Goal: Task Accomplishment & Management: Complete application form

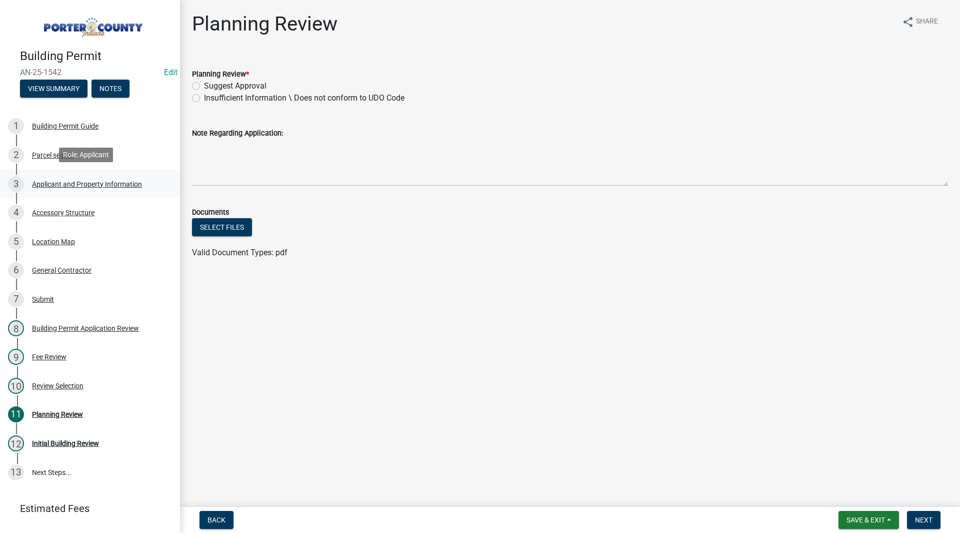
click at [92, 191] on link "3 Applicant and Property Information" at bounding box center [90, 184] width 180 height 29
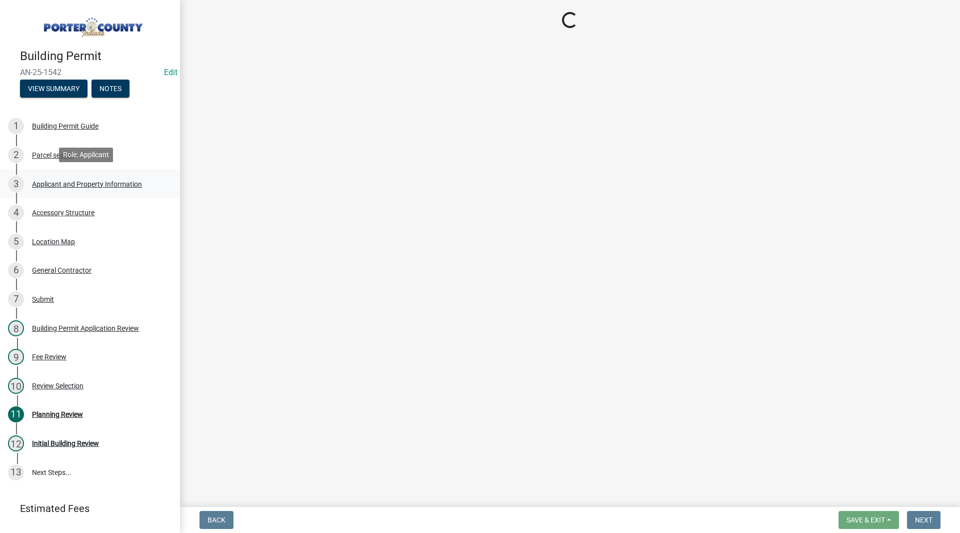
select select "eebc071e-620a-4db8-83e9-cb6b194c67e9"
select select "ea6751d4-6bf7-4a16-89ee-f7801ab82aa1"
select select "271bd504-2c49-4a3f-937e-0db1d3436bac"
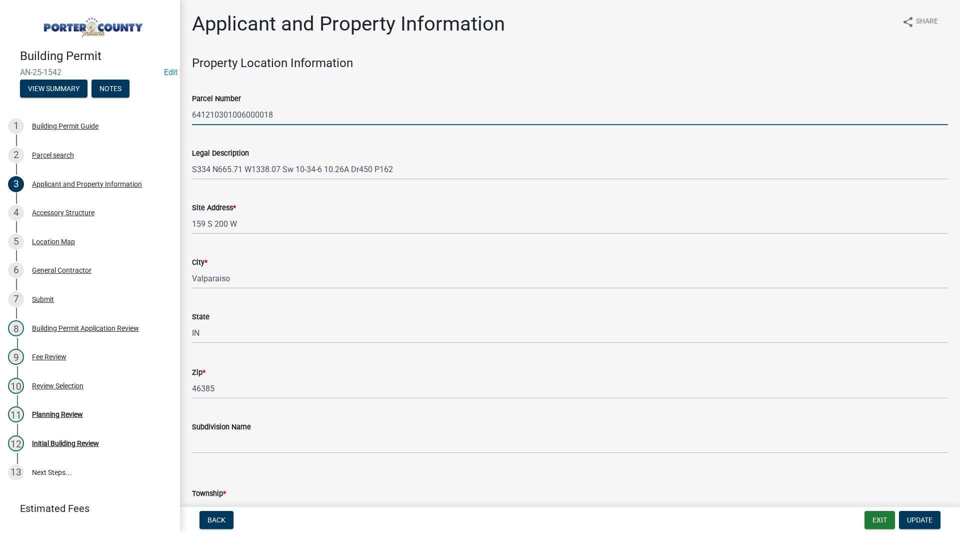
drag, startPoint x: 295, startPoint y: 113, endPoint x: 186, endPoint y: 122, distance: 108.9
click at [186, 122] on div "Parcel Number 641210301006000018" at bounding box center [570, 102] width 771 height 47
click at [236, 136] on div "Legal Description S334 N665.71 W1338.07 Sw 10-34-6 10.26A Dr450 P162" at bounding box center [570, 156] width 756 height 47
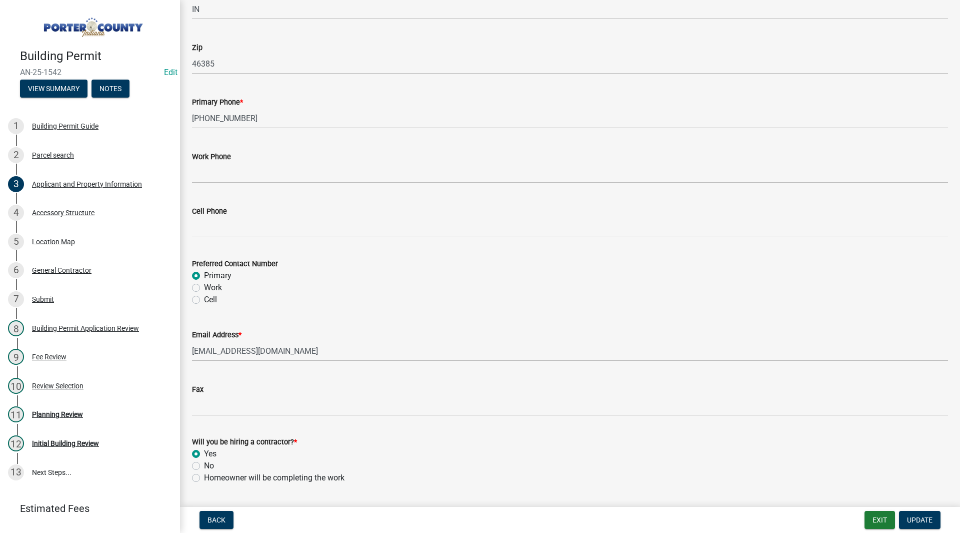
scroll to position [1338, 0]
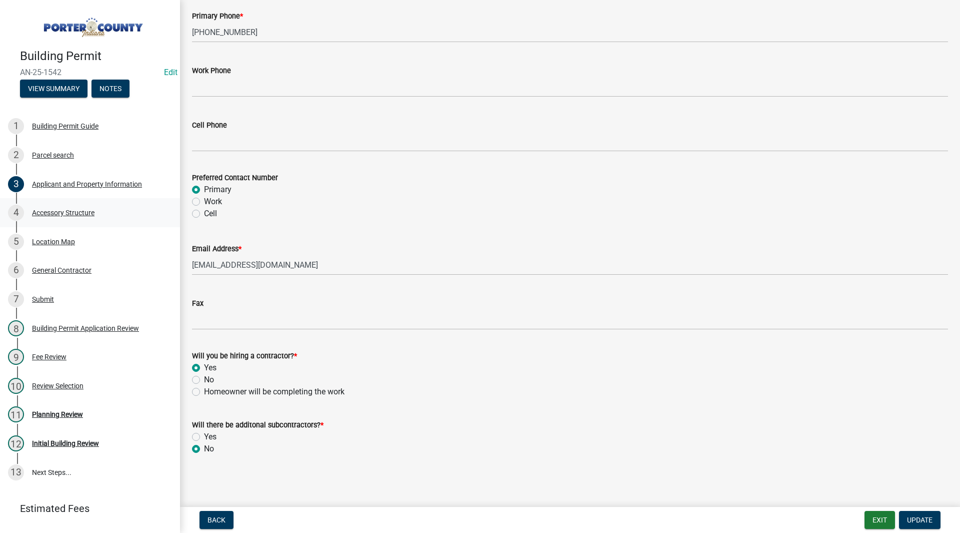
click at [92, 201] on link "4 Accessory Structure" at bounding box center [90, 212] width 180 height 29
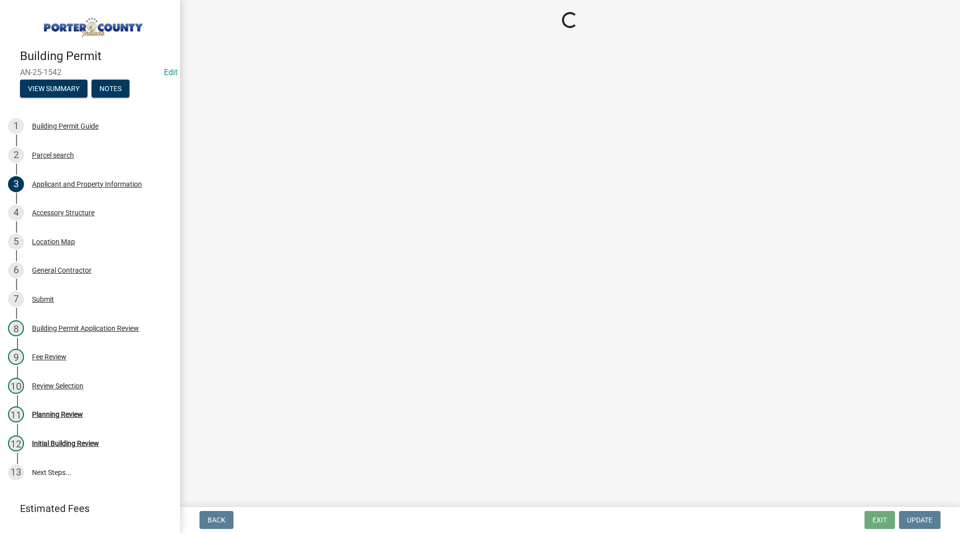
select select "de31ad38-eab4-417a-a8ac-eccf8406b967"
select select "968dc824-c675-4889-9261-eecf15873776"
select select "3cff20c0-3f0c-46d5-8ea1-4d56f0396f42"
select select "d63a0ebc-b44d-481d-ab70-ec75eba29316"
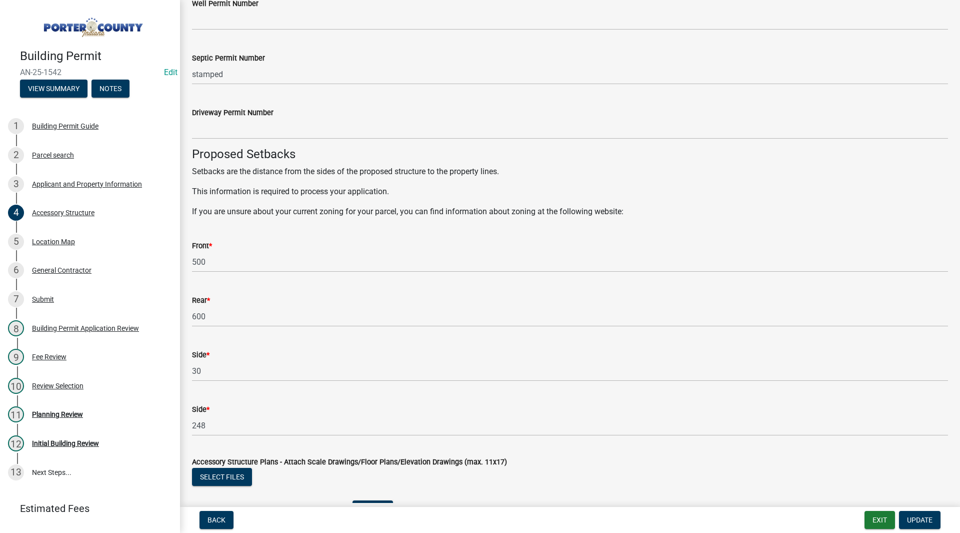
scroll to position [1691, 0]
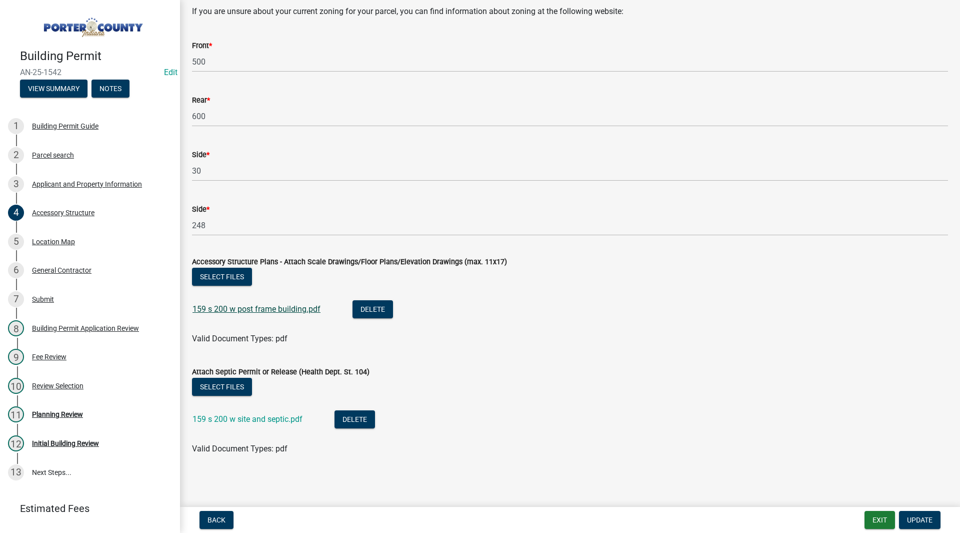
click at [238, 306] on link "159 s 200 w post frame building.pdf" at bounding box center [257, 309] width 128 height 10
click at [230, 419] on link "159 s 200 w site and septic.pdf" at bounding box center [248, 419] width 110 height 10
click at [73, 412] on div "Planning Review" at bounding box center [57, 414] width 51 height 7
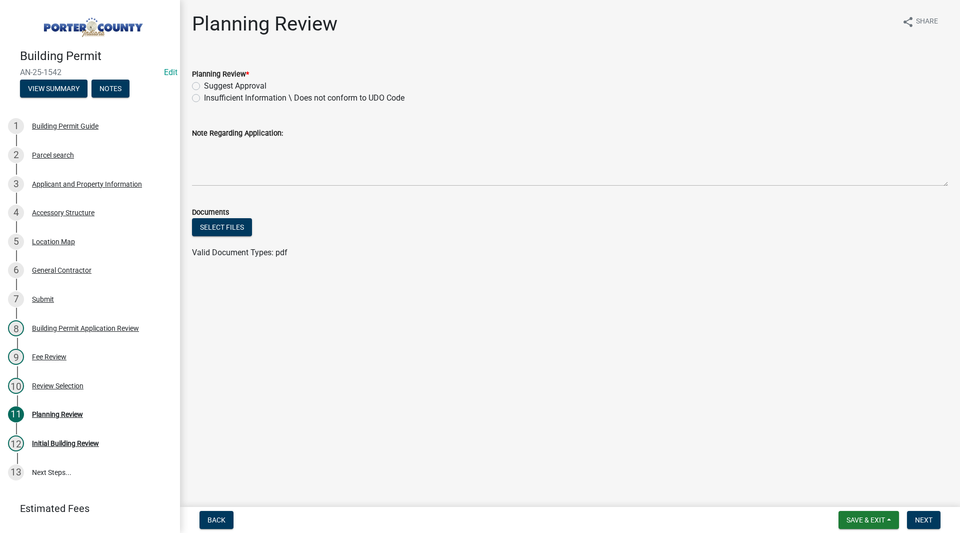
click at [233, 82] on label "Suggest Approval" at bounding box center [235, 86] width 63 height 12
click at [211, 82] on input "Suggest Approval" at bounding box center [207, 83] width 7 height 7
radio input "true"
click at [929, 518] on span "Next" at bounding box center [924, 520] width 18 height 8
click at [118, 182] on div "Applicant and Property Information" at bounding box center [87, 184] width 110 height 7
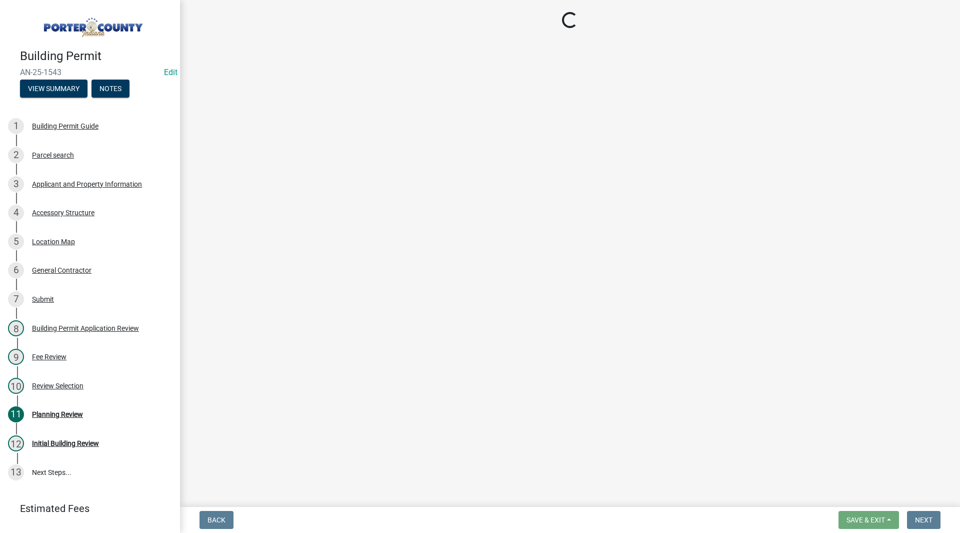
select select "eebc071e-620a-4db8-83e9-cb6b194c67e9"
select select "ea6751d4-6bf7-4a16-89ee-f7801ab82aa1"
select select "92efe679-05f4-414a-9426-51627fba5de6"
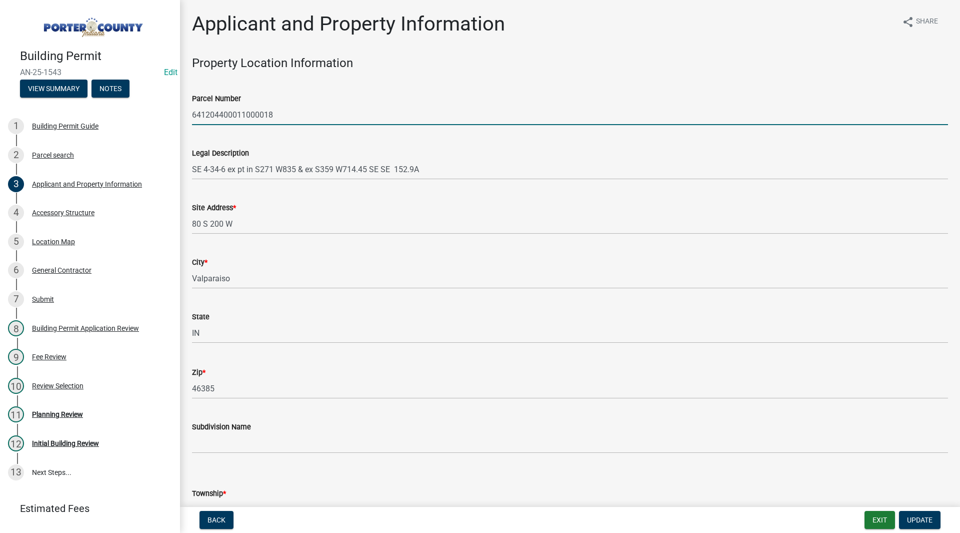
drag, startPoint x: 318, startPoint y: 110, endPoint x: 192, endPoint y: 114, distance: 126.1
click at [192, 114] on div "Parcel Number 641204400011000018" at bounding box center [570, 102] width 771 height 47
drag, startPoint x: 192, startPoint y: 114, endPoint x: 245, endPoint y: 101, distance: 55.1
click at [245, 101] on div "Parcel Number" at bounding box center [570, 99] width 756 height 12
drag, startPoint x: 274, startPoint y: 114, endPoint x: 194, endPoint y: 116, distance: 80.0
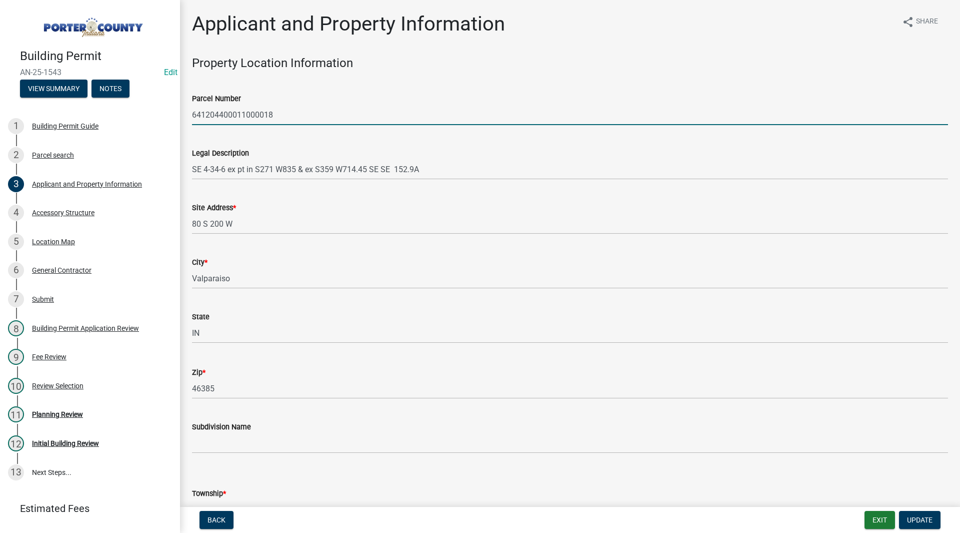
click at [194, 116] on input "641204400011000018" at bounding box center [570, 115] width 756 height 21
click at [242, 114] on input "641204400011000018" at bounding box center [570, 115] width 756 height 21
click at [321, 201] on div "Site Address * 80 S 200 W" at bounding box center [570, 211] width 756 height 47
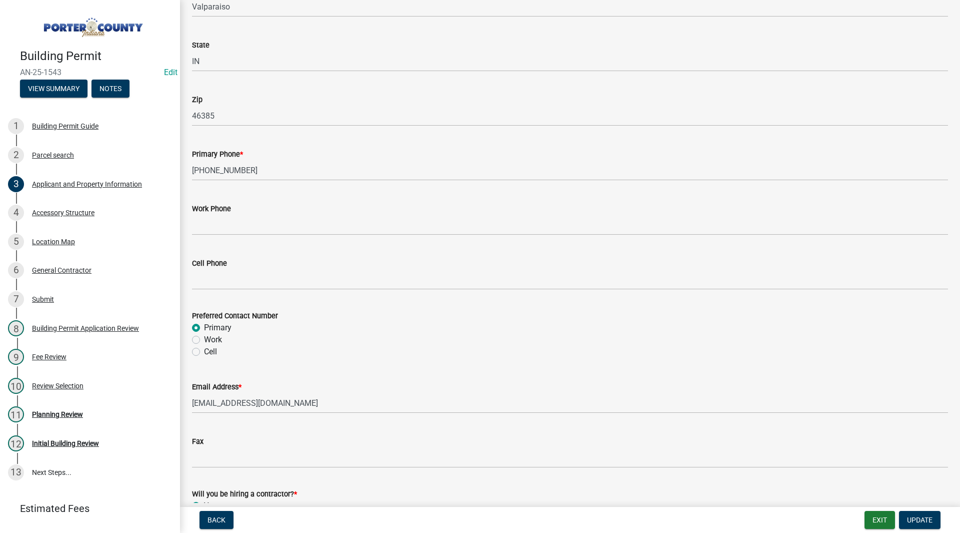
scroll to position [1338, 0]
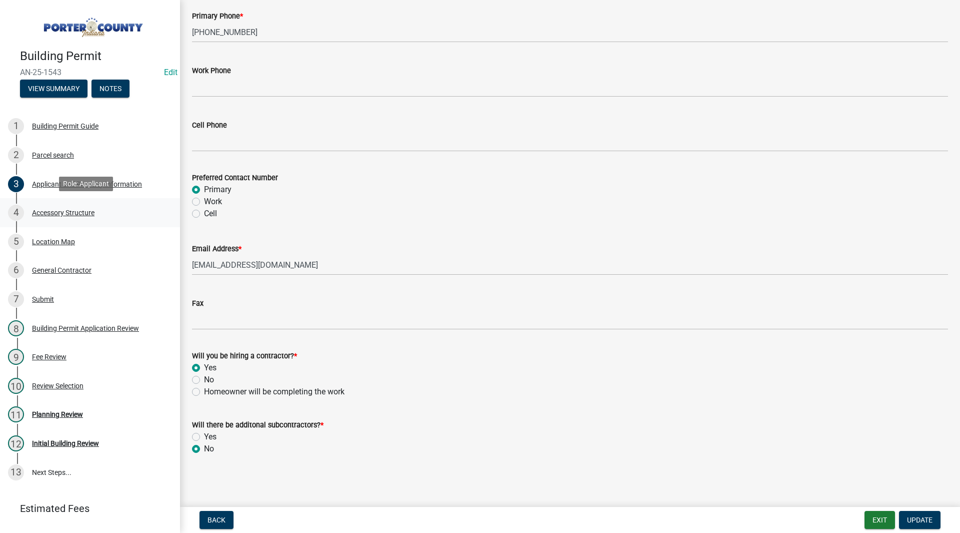
click at [111, 200] on link "4 Accessory Structure" at bounding box center [90, 212] width 180 height 29
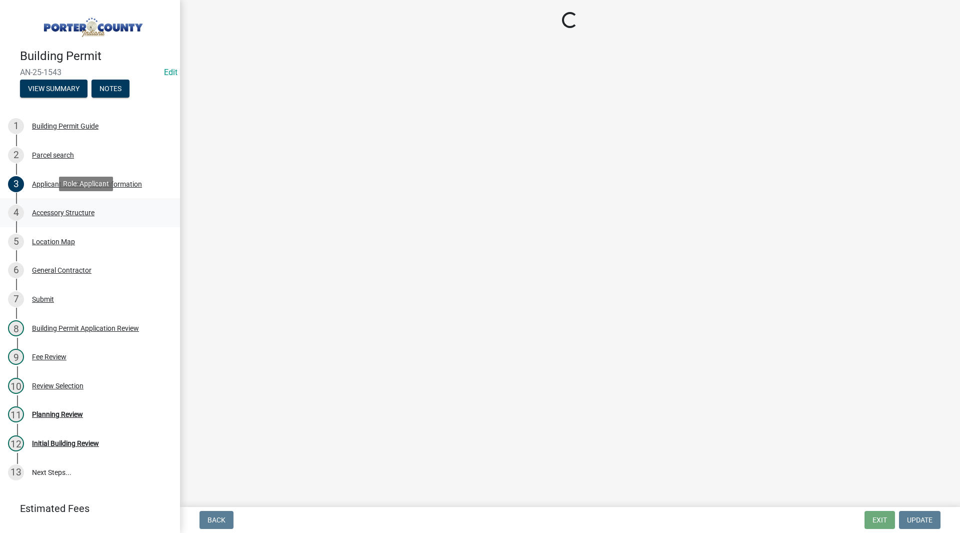
scroll to position [0, 0]
select select "de31ad38-eab4-417a-a8ac-eccf8406b967"
select select "968dc824-c675-4889-9261-eecf15873776"
select select "3cff20c0-3f0c-46d5-8ea1-4d56f0396f42"
select select "d63a0ebc-b44d-481d-ab70-ec75eba29316"
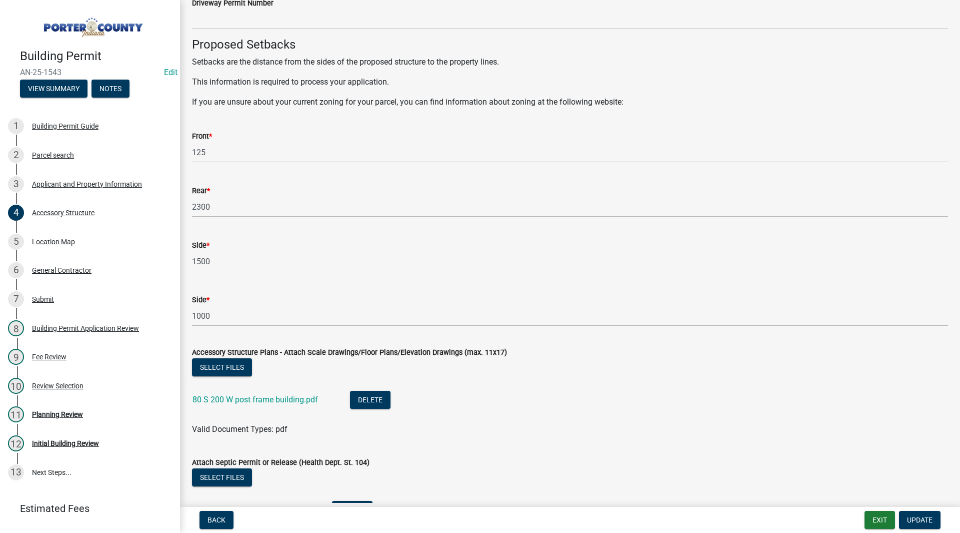
scroll to position [1691, 0]
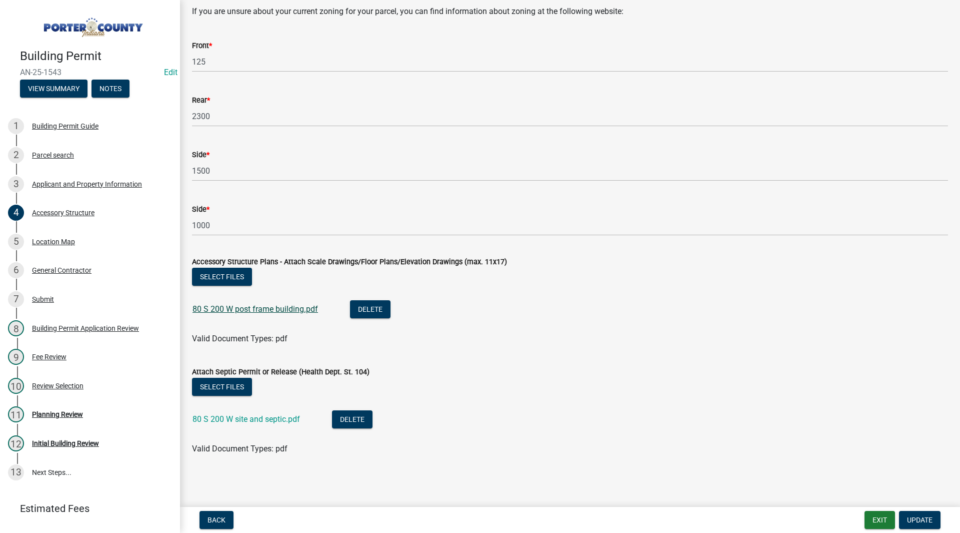
click at [222, 306] on link "80 S 200 W post frame building.pdf" at bounding box center [256, 309] width 126 height 10
click at [289, 418] on link "80 S 200 W site and septic.pdf" at bounding box center [247, 419] width 108 height 10
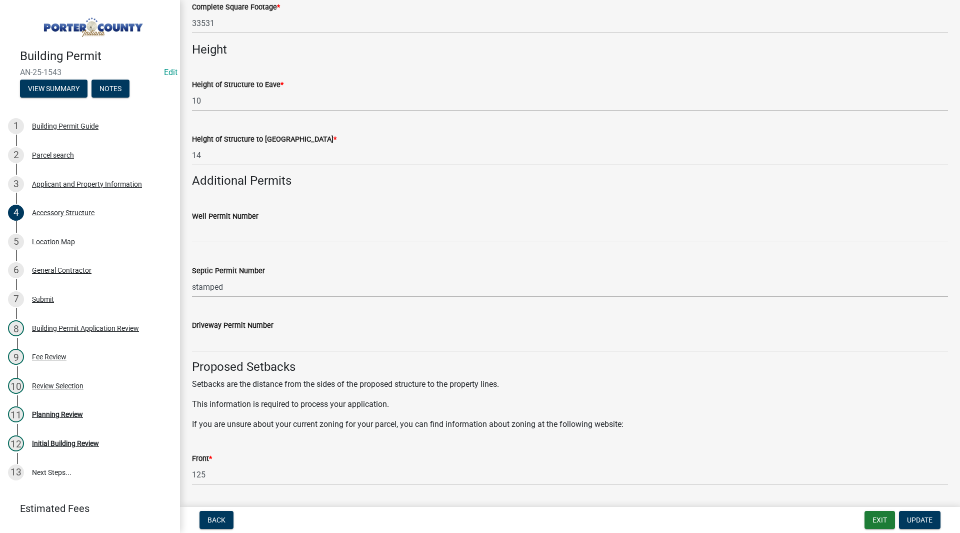
scroll to position [1491, 0]
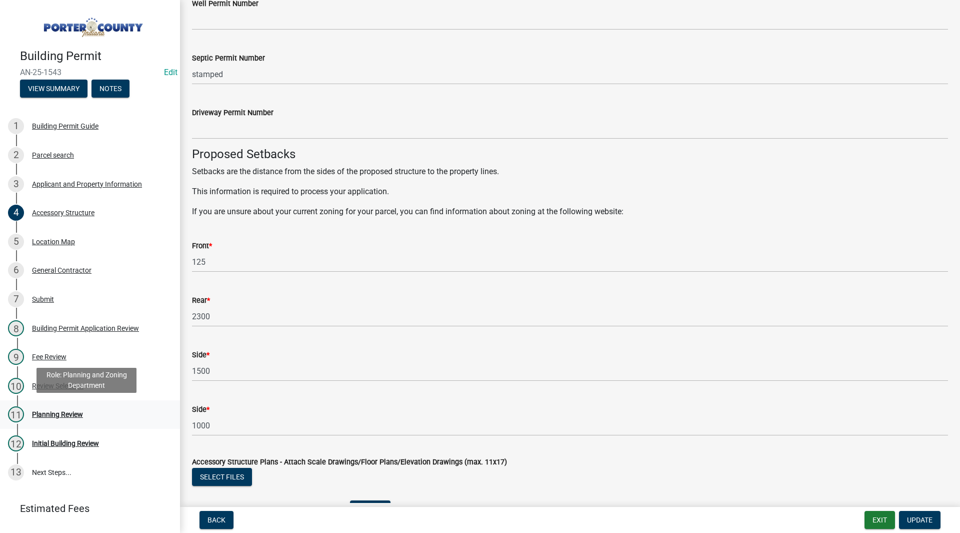
click at [92, 422] on link "11 Planning Review" at bounding box center [90, 414] width 180 height 29
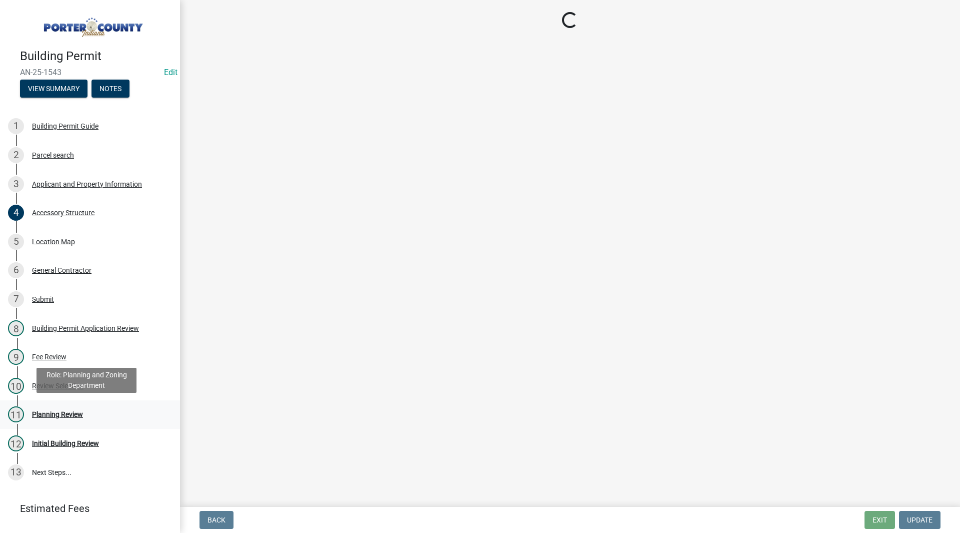
scroll to position [0, 0]
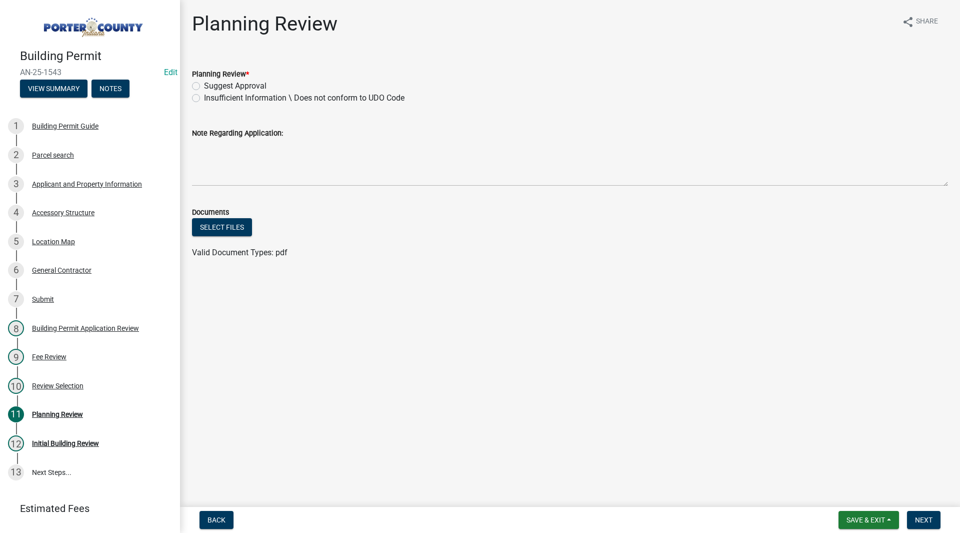
click at [219, 82] on label "Suggest Approval" at bounding box center [235, 86] width 63 height 12
click at [211, 82] on input "Suggest Approval" at bounding box center [207, 83] width 7 height 7
radio input "true"
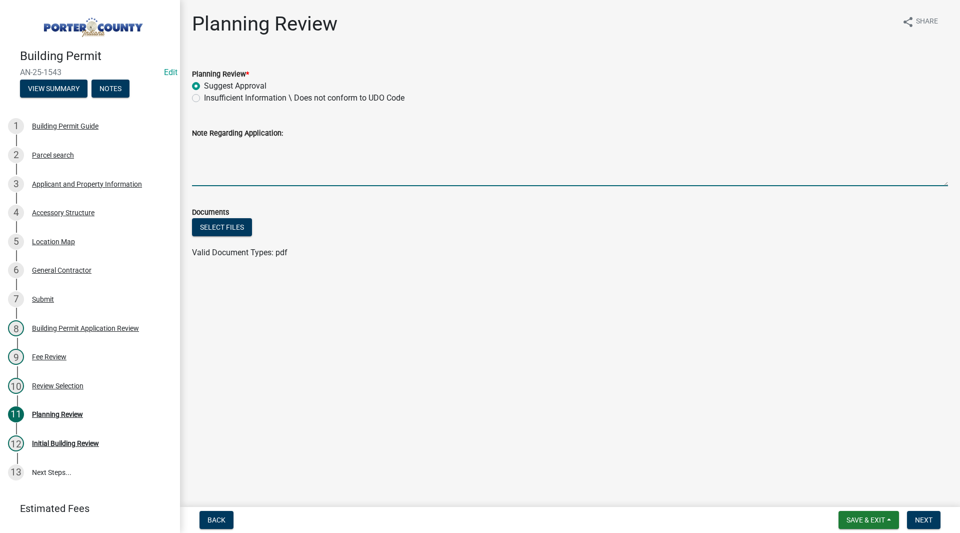
click at [232, 148] on textarea "Note Regarding Application:" at bounding box center [570, 162] width 756 height 47
type textarea "Ag Use Disclosure Required [DATE] SH"
click at [912, 520] on button "Next" at bounding box center [924, 520] width 34 height 18
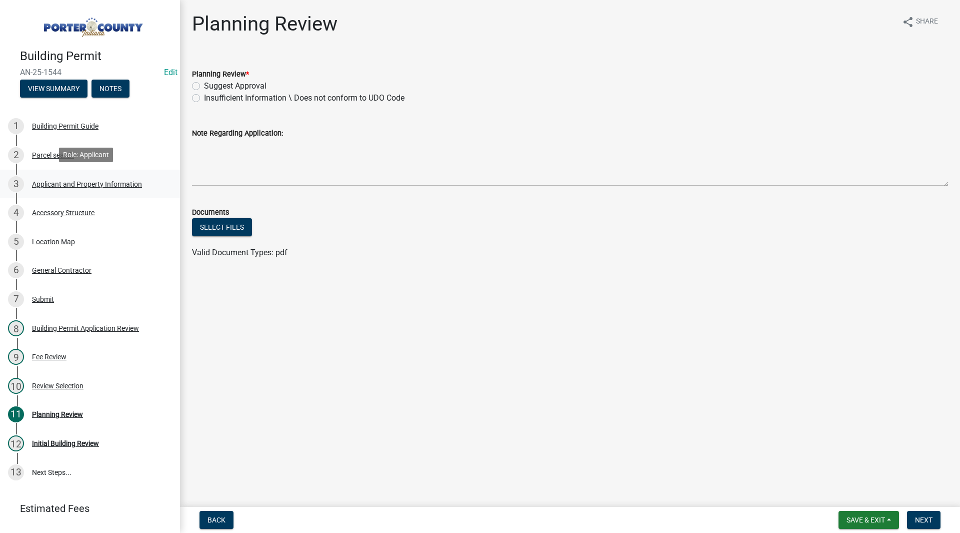
click at [108, 195] on link "3 Applicant and Property Information" at bounding box center [90, 184] width 180 height 29
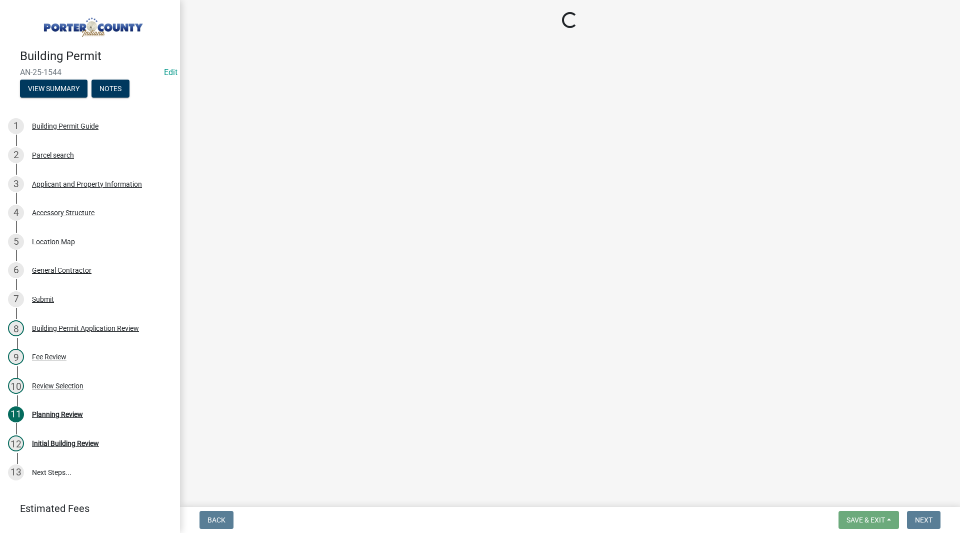
select select "eebc071e-620a-4db8-83e9-cb6b194c67e9"
select select "ea6751d4-6bf7-4a16-89ee-f7801ab82aa1"
select select "92efe679-05f4-414a-9426-51627fba5de6"
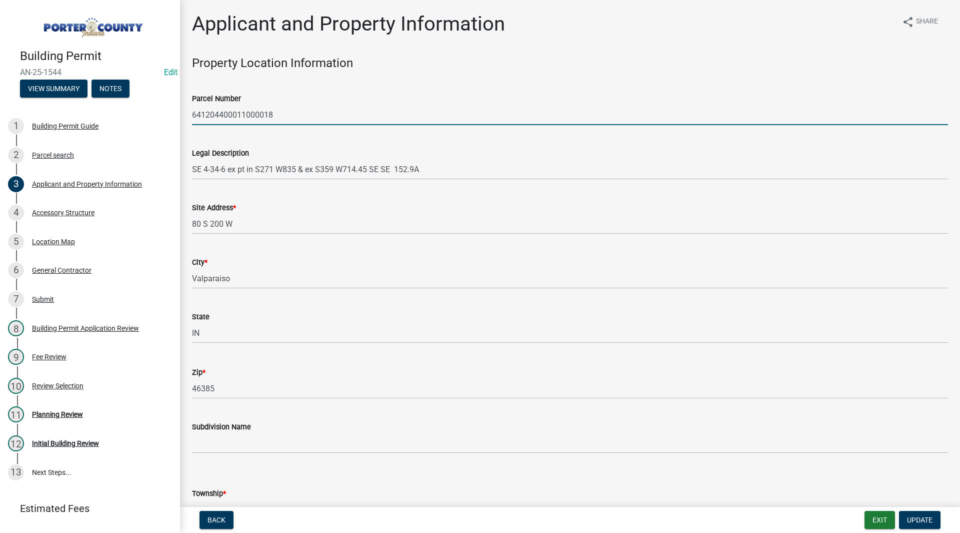
drag, startPoint x: 276, startPoint y: 112, endPoint x: 192, endPoint y: 114, distance: 84.0
click at [192, 114] on input "641204400011000018" at bounding box center [570, 115] width 756 height 21
click at [221, 145] on div "Legal Description SE 4-34-6 ex pt in S271 W835 & ex S359 W714.45 SE SE 152.9A" at bounding box center [570, 156] width 756 height 47
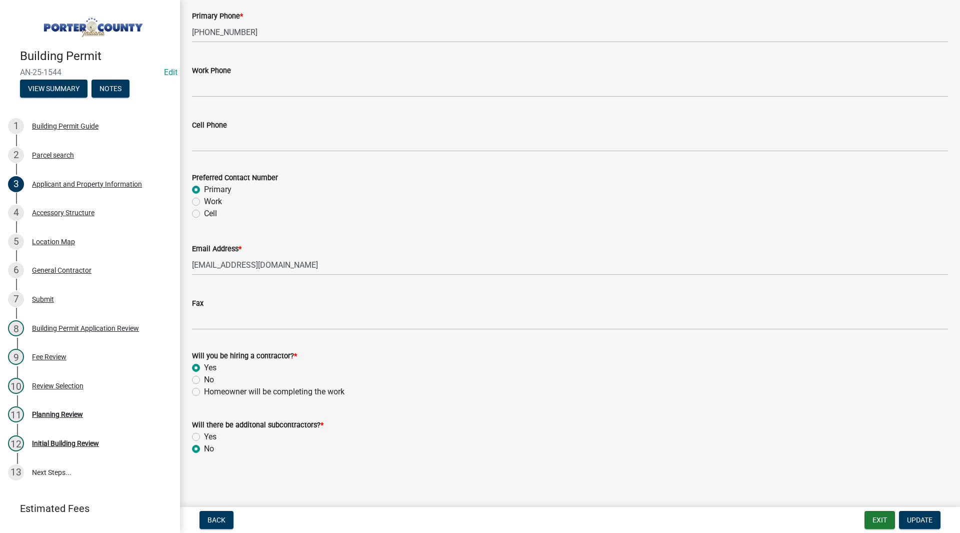
scroll to position [938, 0]
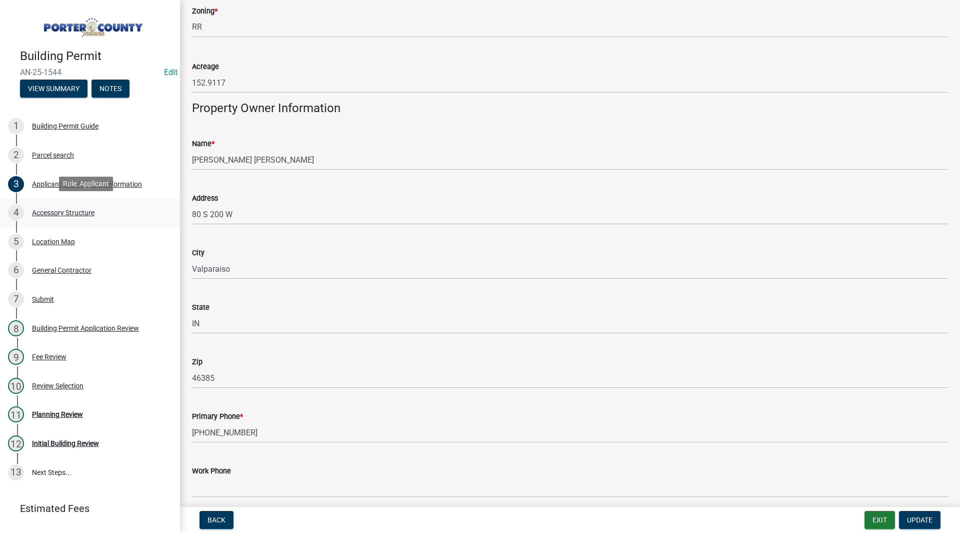
click at [119, 212] on div "4 Accessory Structure" at bounding box center [86, 213] width 156 height 16
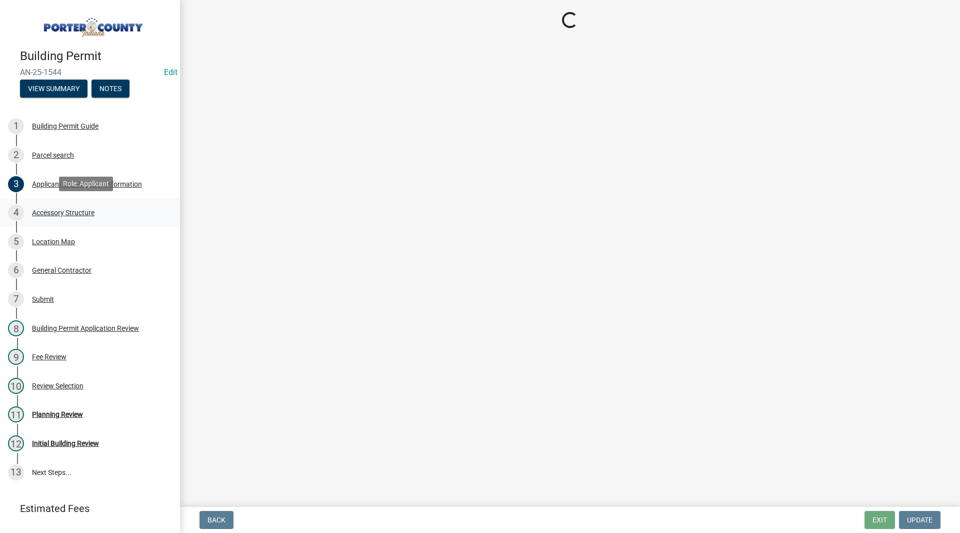
scroll to position [0, 0]
select select "de31ad38-eab4-417a-a8ac-eccf8406b967"
select select "968dc824-c675-4889-9261-eecf15873776"
select select "3cff20c0-3f0c-46d5-8ea1-4d56f0396f42"
select select "d63a0ebc-b44d-481d-ab70-ec75eba29316"
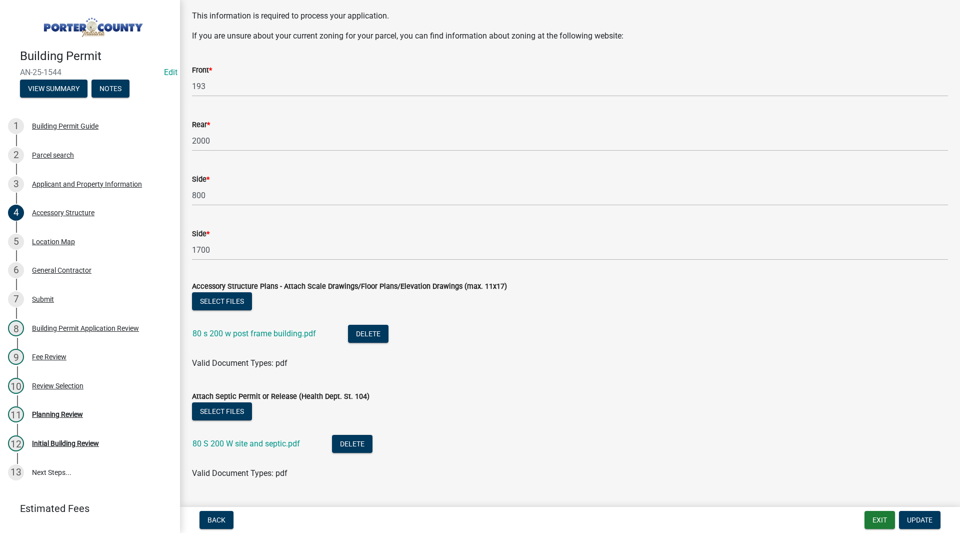
scroll to position [1691, 0]
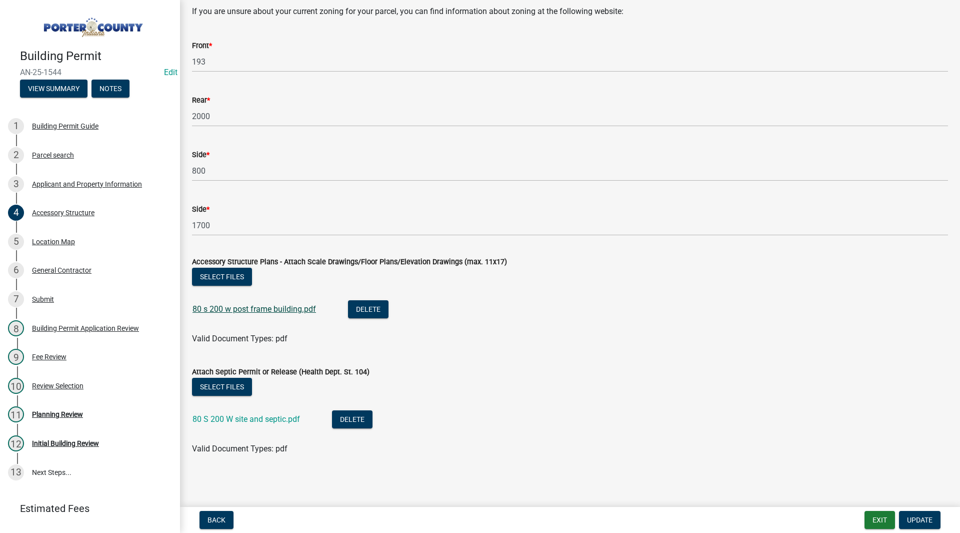
click at [277, 308] on link "80 s 200 w post frame building.pdf" at bounding box center [255, 309] width 124 height 10
click at [204, 418] on link "80 S 200 W site and septic.pdf" at bounding box center [247, 419] width 108 height 10
click at [69, 414] on div "Planning Review" at bounding box center [57, 414] width 51 height 7
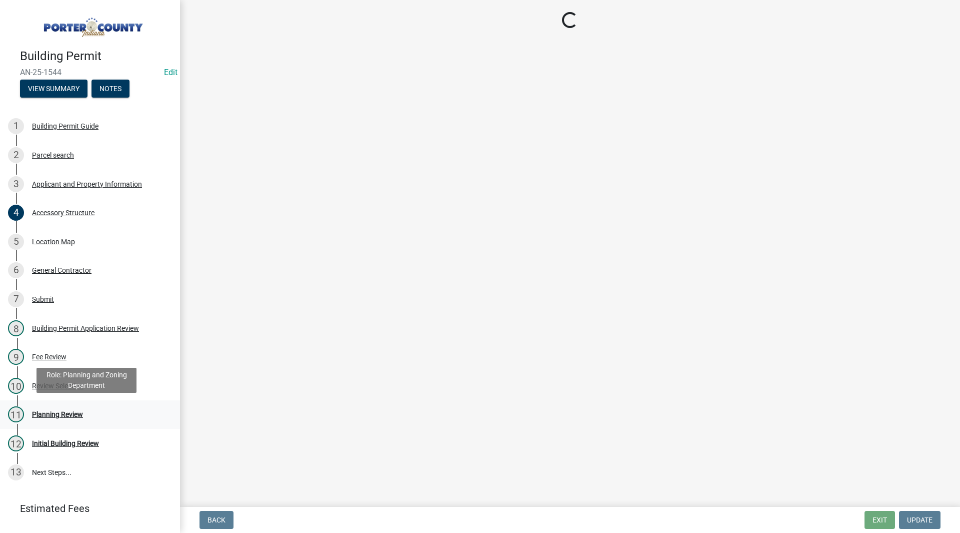
scroll to position [0, 0]
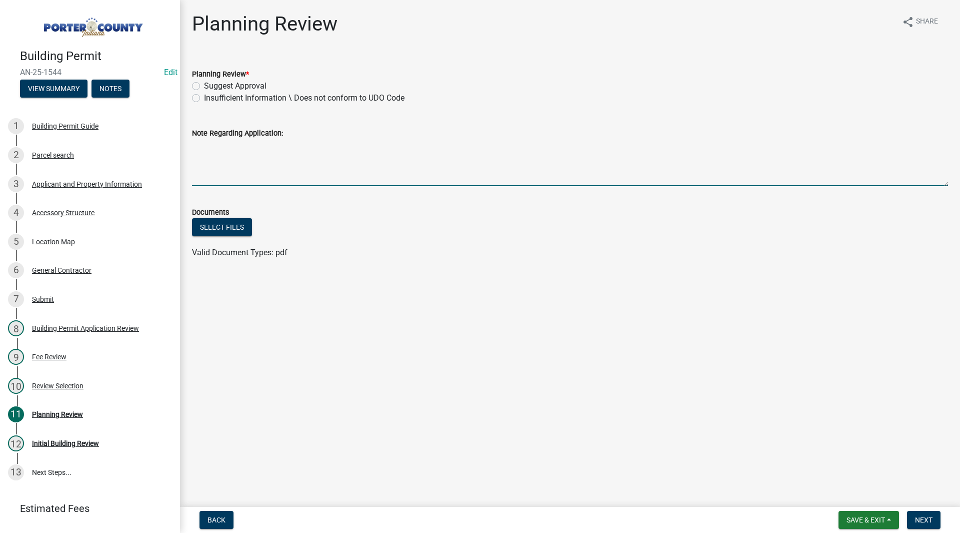
click at [224, 165] on textarea "Note Regarding Application:" at bounding box center [570, 162] width 756 height 47
type textarea "Ag Use Disclosure Required [DATE] SH"
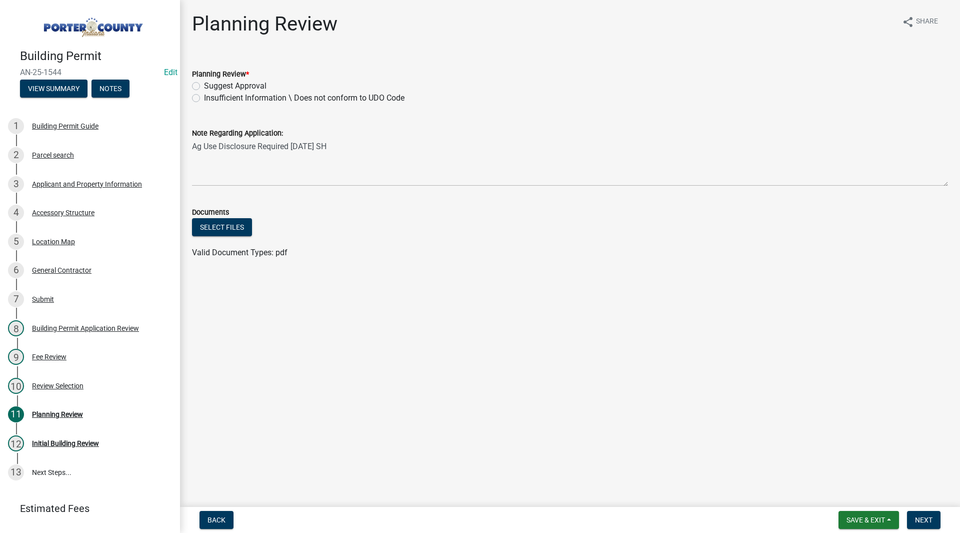
click at [258, 86] on label "Suggest Approval" at bounding box center [235, 86] width 63 height 12
click at [211, 86] on input "Suggest Approval" at bounding box center [207, 83] width 7 height 7
radio input "true"
click at [925, 516] on span "Next" at bounding box center [924, 520] width 18 height 8
click at [64, 170] on link "3 Applicant and Property Information" at bounding box center [90, 184] width 180 height 29
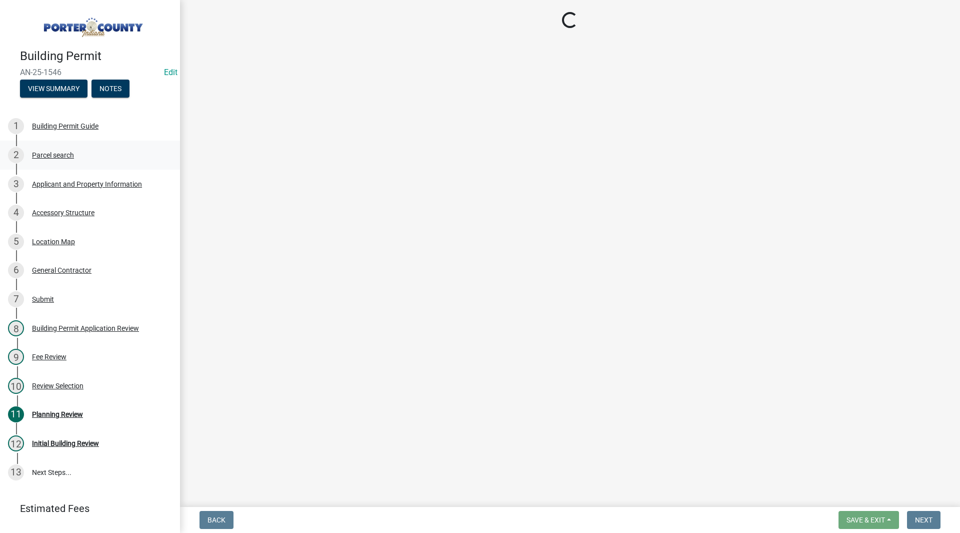
select select "eebc071e-620a-4db8-83e9-cb6b194c67e9"
select select "ea6751d4-6bf7-4a16-89ee-f7801ab82aa1"
select select "92efe679-05f4-414a-9426-51627fba5de6"
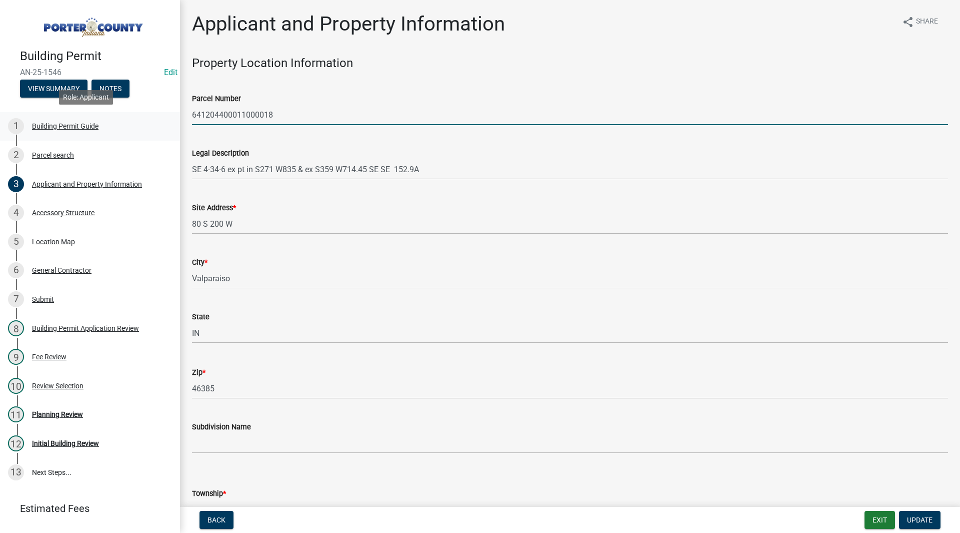
drag, startPoint x: 316, startPoint y: 118, endPoint x: 167, endPoint y: 134, distance: 150.4
click at [167, 134] on div "Building Permit AN-25-1546 Edit View Summary Notes 1 Building Permit Guide 2 Pa…" at bounding box center [480, 266] width 960 height 533
click at [254, 146] on div "Legal Description SE 4-34-6 ex pt in S271 W835 & ex S359 W714.45 SE SE 152.9A" at bounding box center [570, 156] width 756 height 47
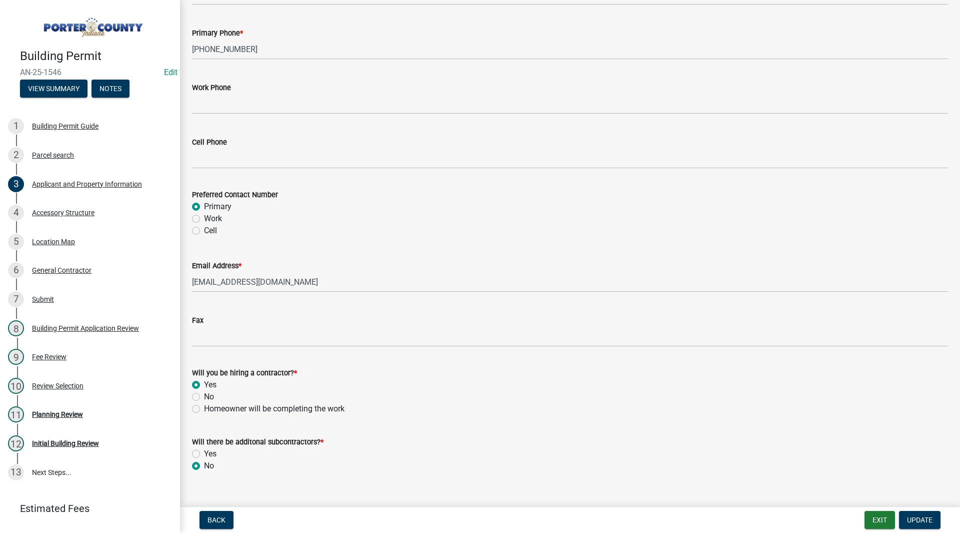
scroll to position [1338, 0]
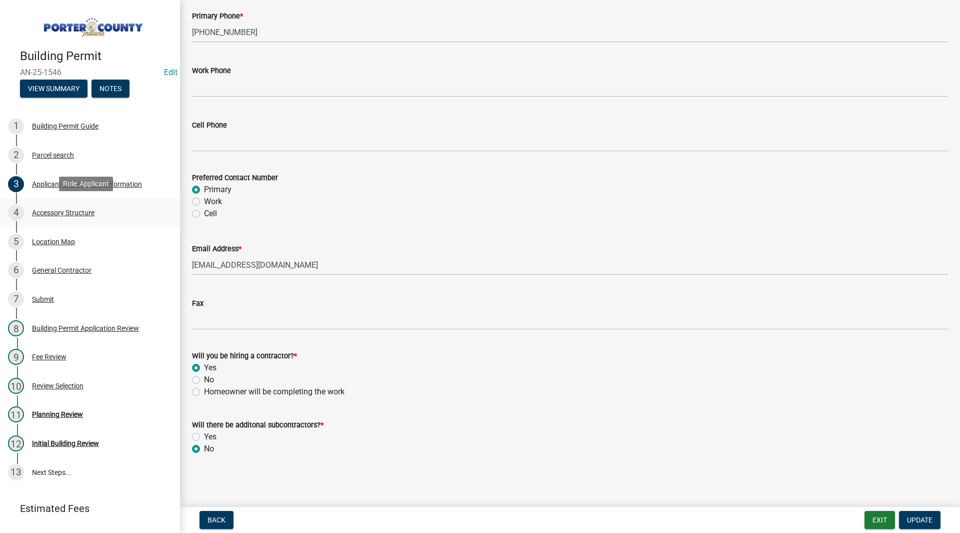
click at [73, 212] on div "Accessory Structure" at bounding box center [63, 212] width 63 height 7
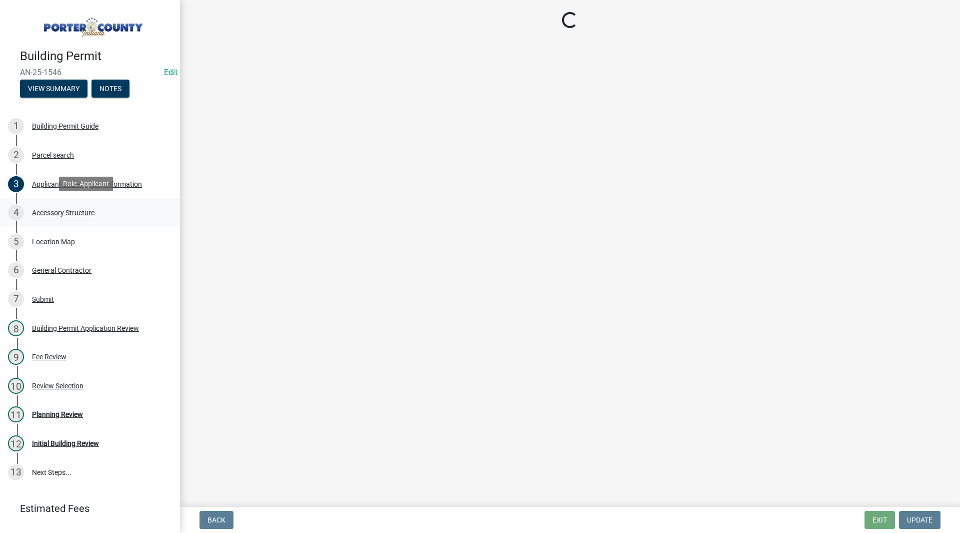
scroll to position [0, 0]
select select "eb23e218-7d4a-44a9-b83f-8c40f034bbaa"
select select "c9e834ac-bebe-4d20-b79b-0346d2791f6f"
select select "3cff20c0-3f0c-46d5-8ea1-4d56f0396f42"
select select "d63a0ebc-b44d-481d-ab70-ec75eba29316"
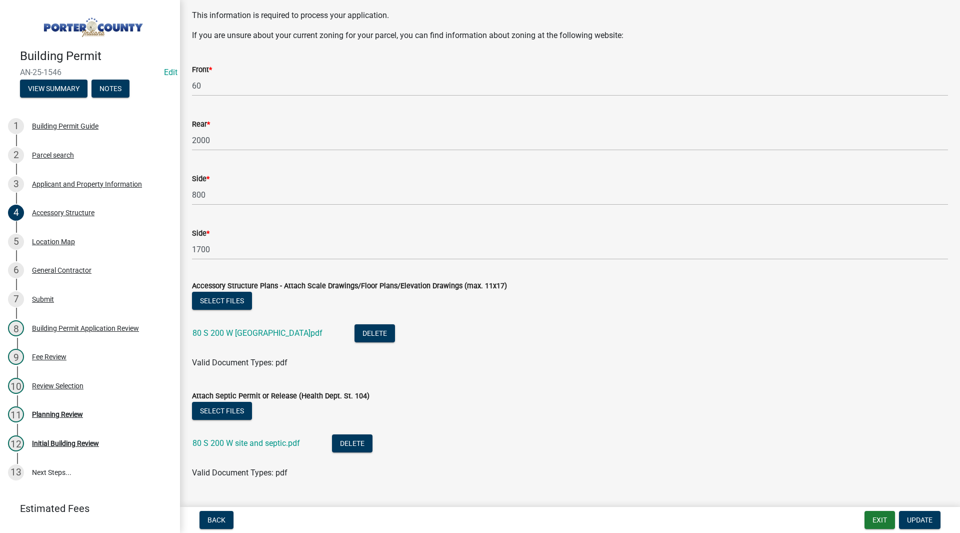
scroll to position [1691, 0]
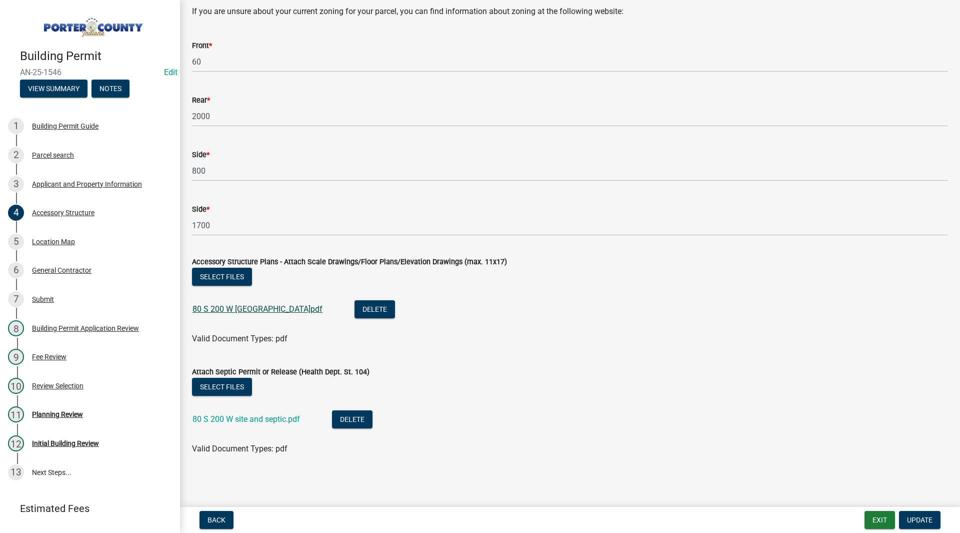
click at [249, 313] on link "80 S 200 W Hoop Building.pdf" at bounding box center [258, 309] width 130 height 10
click at [248, 425] on div "80 S 200 W site and septic.pdf" at bounding box center [255, 420] width 124 height 21
click at [249, 419] on link "80 S 200 W site and septic.pdf" at bounding box center [247, 419] width 108 height 10
click at [249, 307] on link "80 S 200 W Hoop Building.pdf" at bounding box center [258, 309] width 130 height 10
click at [253, 422] on link "80 S 200 W site and septic.pdf" at bounding box center [247, 419] width 108 height 10
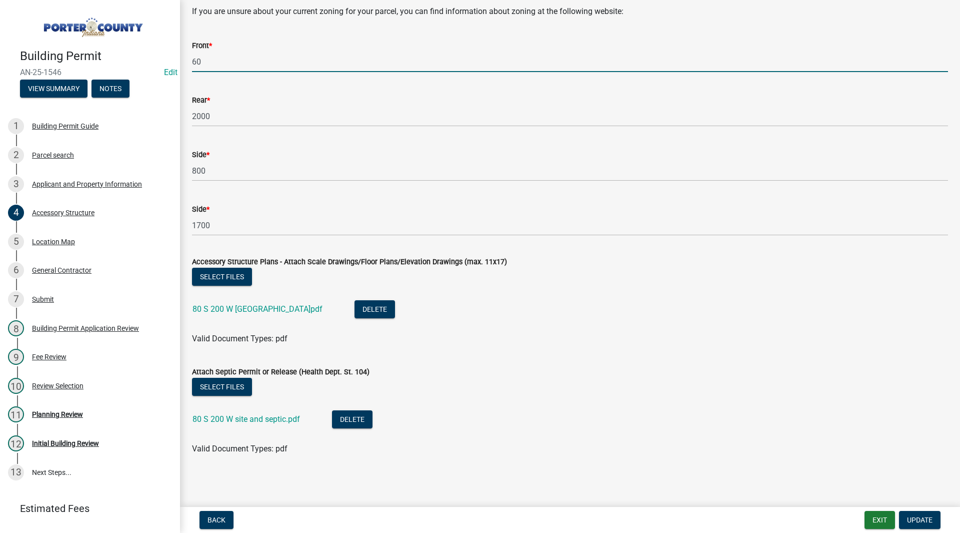
drag, startPoint x: 194, startPoint y: 64, endPoint x: 162, endPoint y: 62, distance: 32.1
click at [162, 62] on div "Building Permit AN-25-1546 Edit View Summary Notes 1 Building Permit Guide 2 Pa…" at bounding box center [480, 266] width 960 height 533
type input "210"
click at [923, 519] on span "Update" at bounding box center [920, 520] width 26 height 8
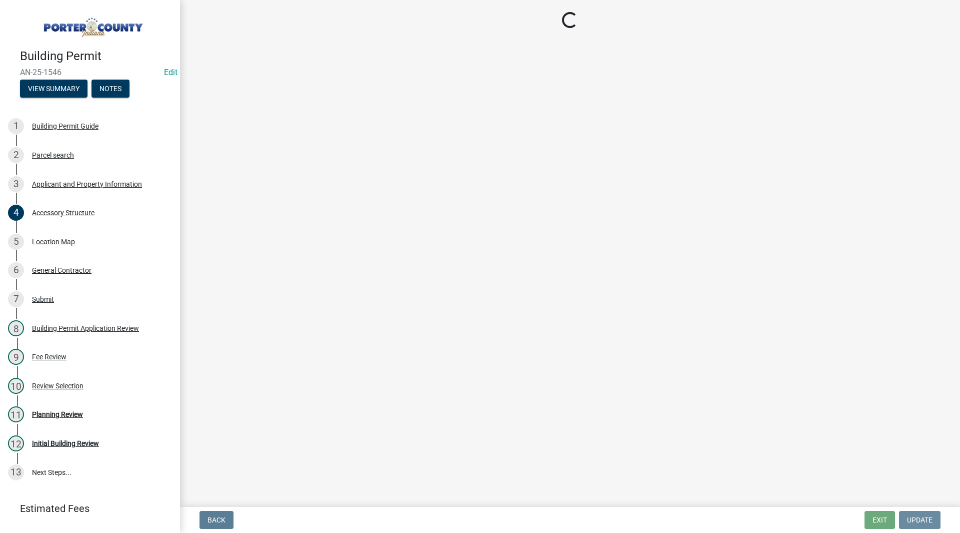
scroll to position [0, 0]
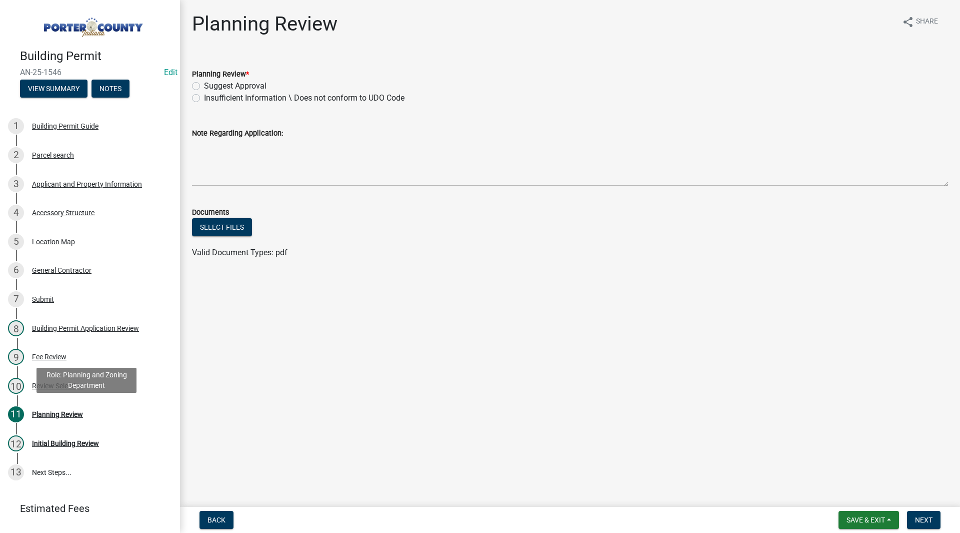
click at [69, 411] on div "Planning Review" at bounding box center [57, 414] width 51 height 7
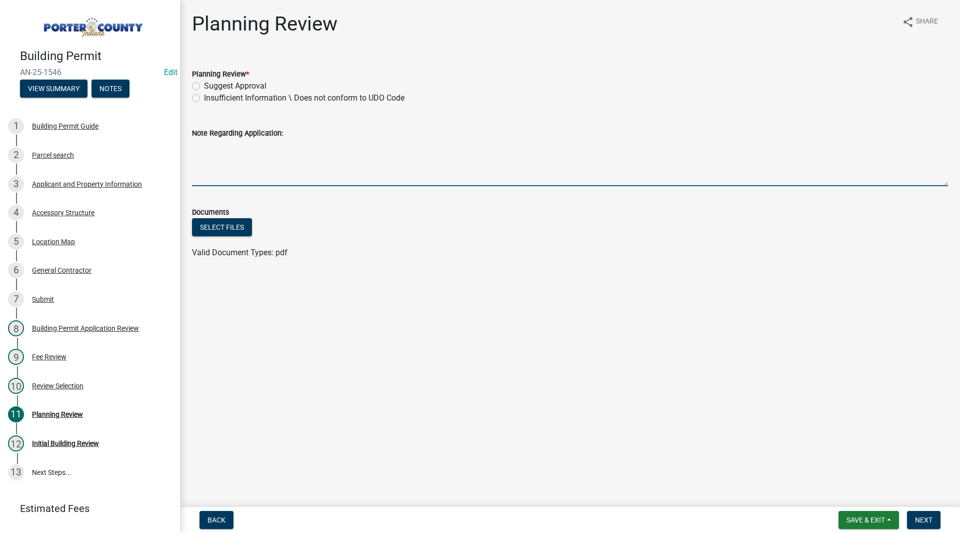
click at [228, 157] on textarea "Note Regarding Application:" at bounding box center [570, 162] width 756 height 47
type textarea "Ag Use Commitment Required 8/20/25 SH"
click at [252, 87] on label "Suggest Approval" at bounding box center [235, 86] width 63 height 12
click at [211, 87] on input "Suggest Approval" at bounding box center [207, 83] width 7 height 7
radio input "true"
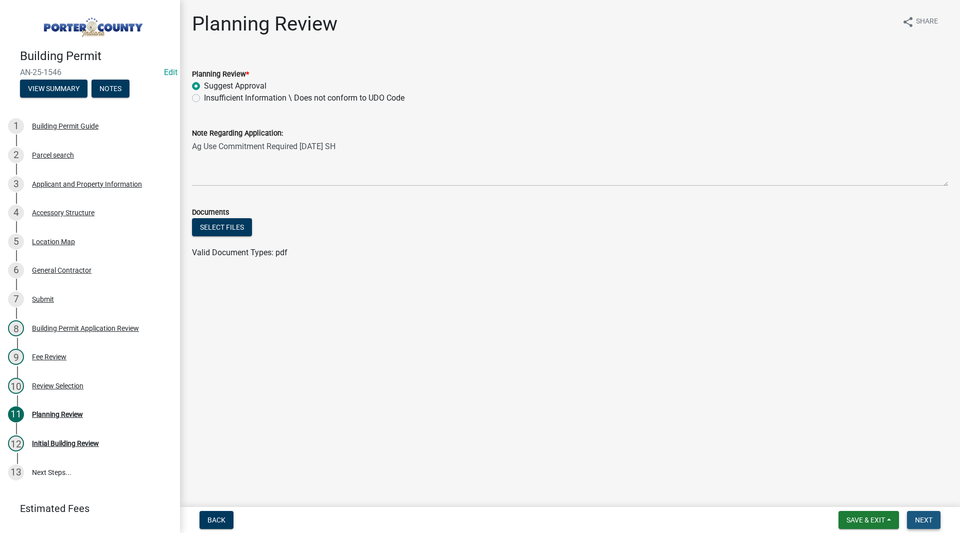
click at [922, 516] on span "Next" at bounding box center [924, 520] width 18 height 8
